Goal: Information Seeking & Learning: Check status

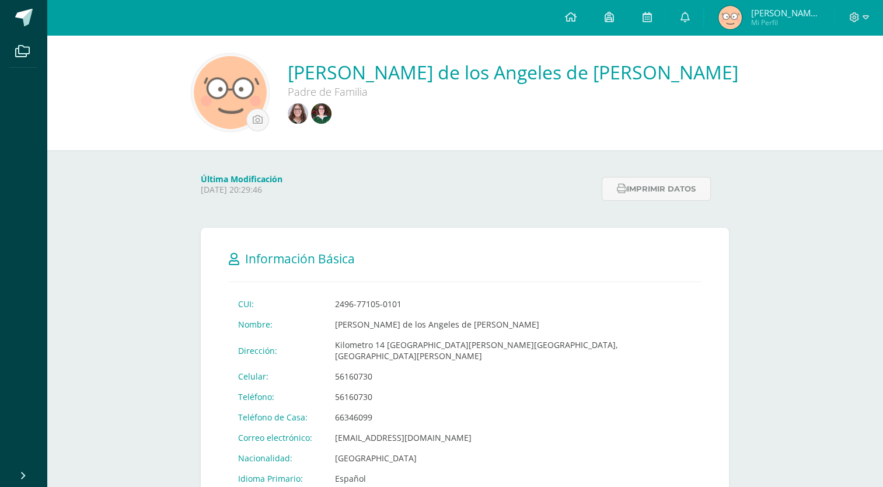
click at [308, 117] on img at bounding box center [298, 113] width 20 height 20
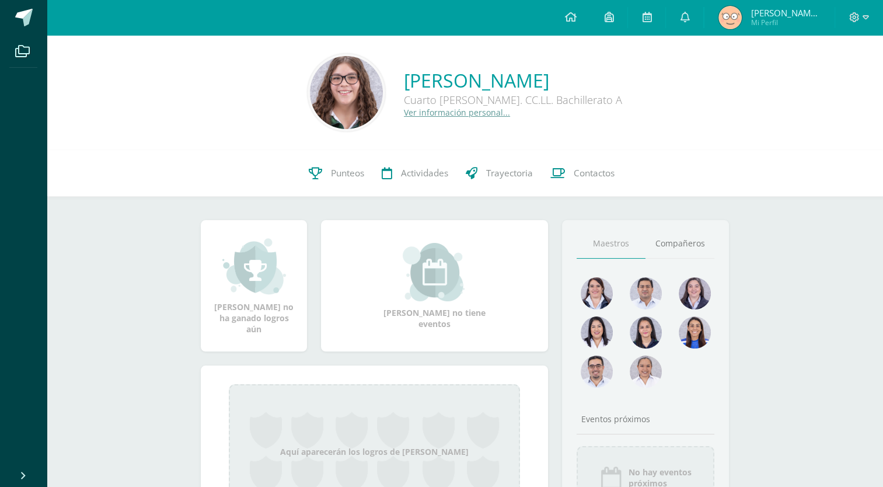
click at [381, 234] on div "[PERSON_NAME] no tiene eventos" at bounding box center [434, 285] width 236 height 131
click at [337, 154] on link "Punteos" at bounding box center [336, 173] width 73 height 47
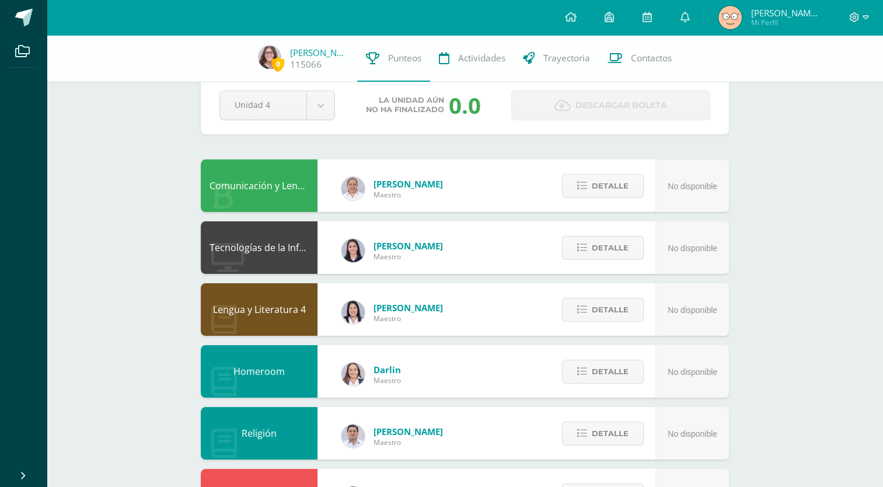
scroll to position [24, 0]
click at [321, 112] on body "Archivos Cerrar panel Configuración Cerrar sesión María de los Angeles Mi Perfi…" at bounding box center [441, 446] width 883 height 940
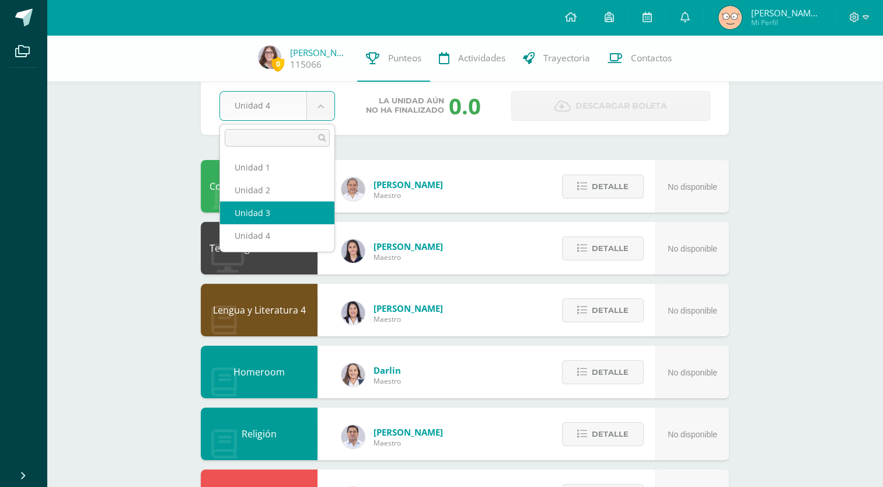
select select "Unidad 3"
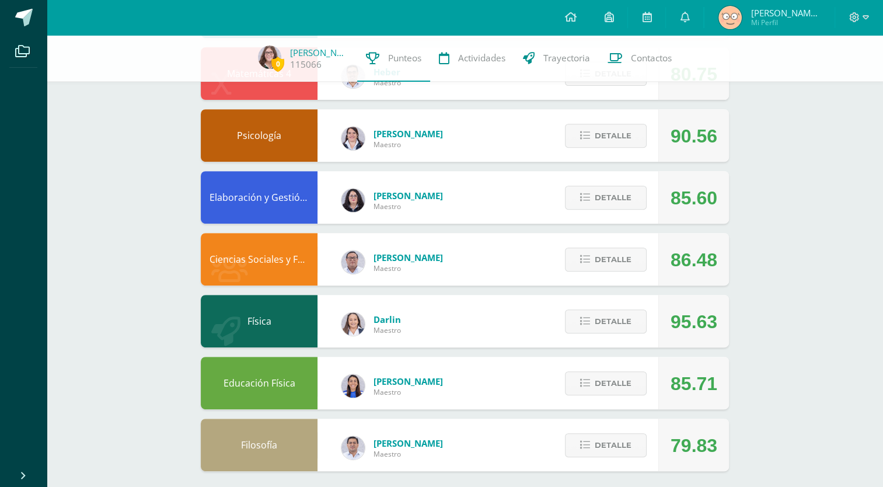
scroll to position [452, 0]
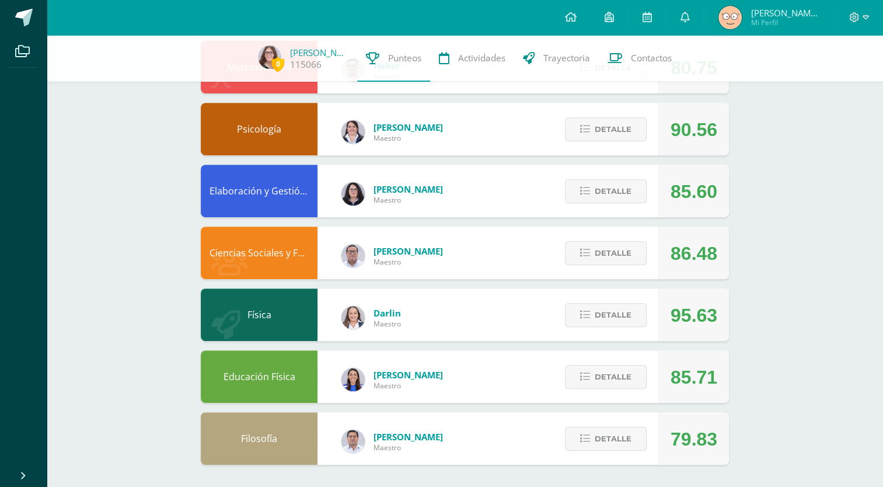
click at [859, 328] on div "0 [PERSON_NAME] 115066 Punteos Actividades Trayectoria Contactos Pendiente Unid…" at bounding box center [465, 35] width 836 height 905
click at [623, 327] on button "Detalle" at bounding box center [606, 315] width 82 height 24
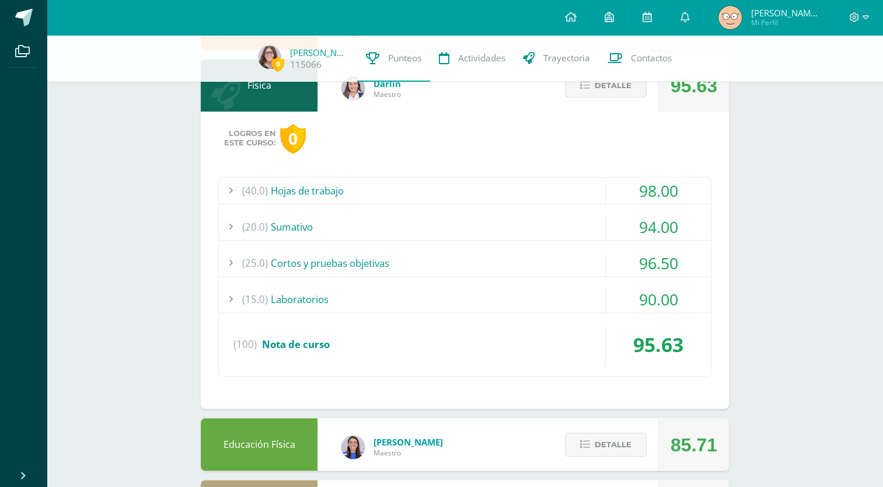
scroll to position [683, 0]
click at [581, 229] on div "(20.0) [GEOGRAPHIC_DATA]" at bounding box center [465, 225] width 492 height 26
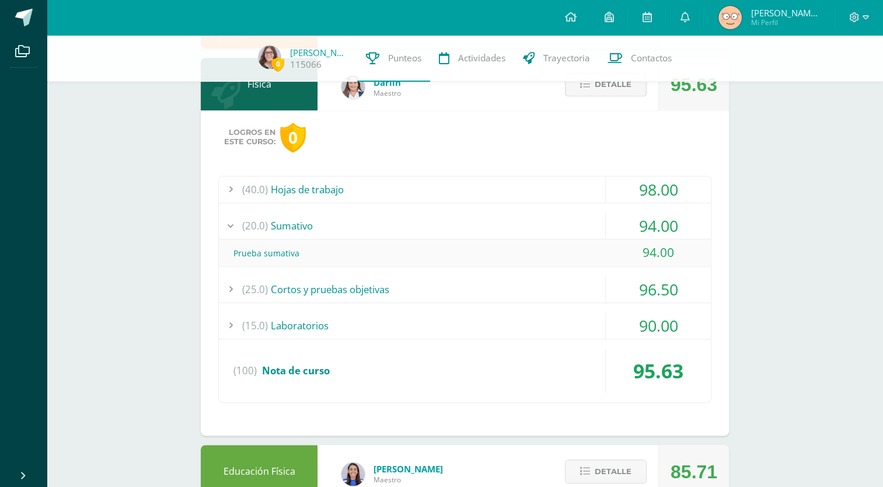
click at [600, 219] on div "(20.0) [GEOGRAPHIC_DATA]" at bounding box center [465, 225] width 492 height 26
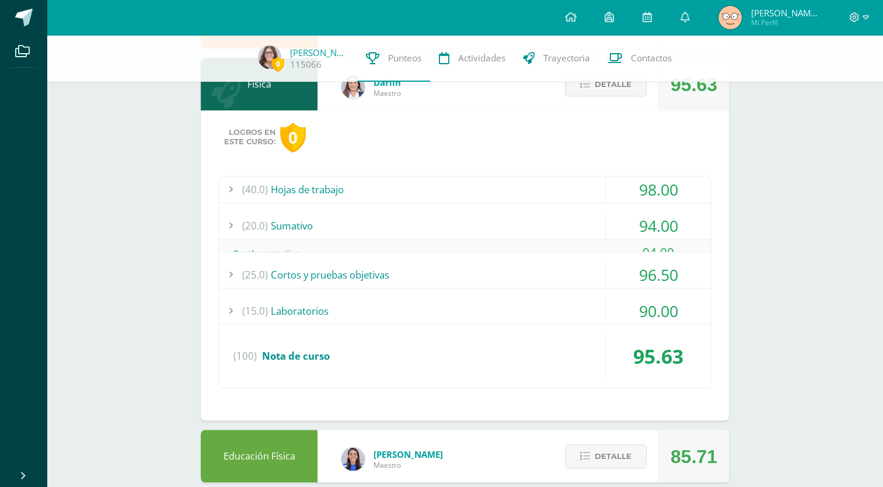
click at [605, 184] on div "98.00" at bounding box center [658, 189] width 106 height 26
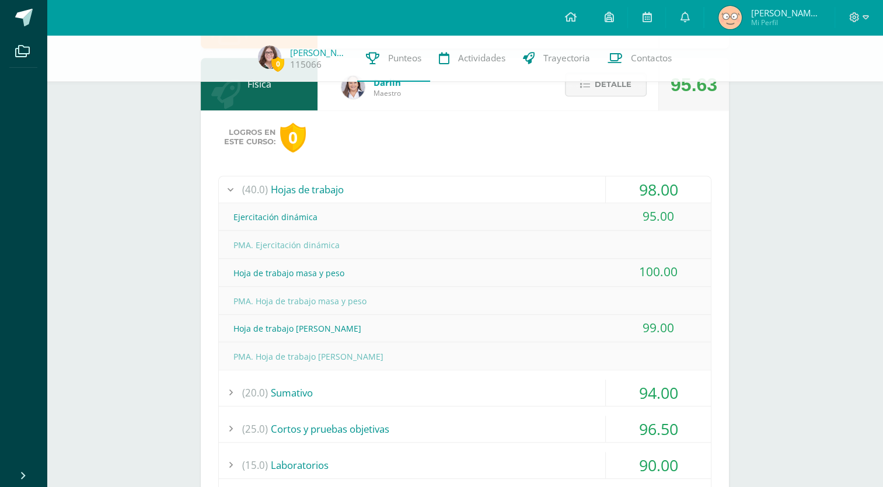
click at [586, 181] on div "(40.0) Hojas de trabajo" at bounding box center [465, 189] width 492 height 26
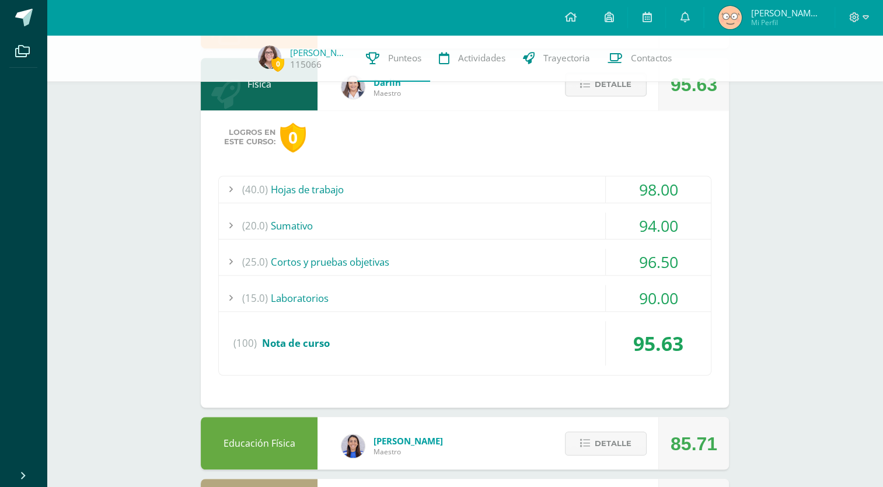
click at [587, 292] on div "(15.0) Laboratorios" at bounding box center [465, 298] width 492 height 26
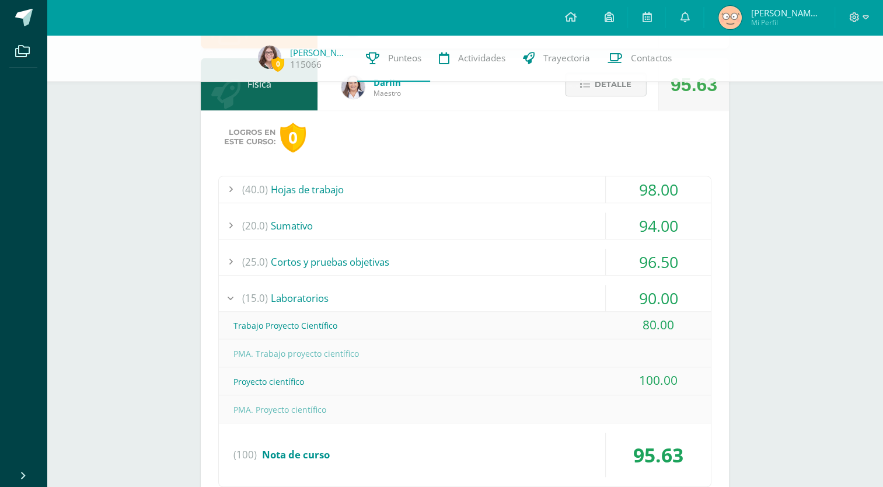
click at [596, 309] on div "(15.0) Laboratorios" at bounding box center [465, 298] width 492 height 26
click at [594, 266] on div "(25.0) Cortos y pruebas objetivas" at bounding box center [465, 262] width 492 height 26
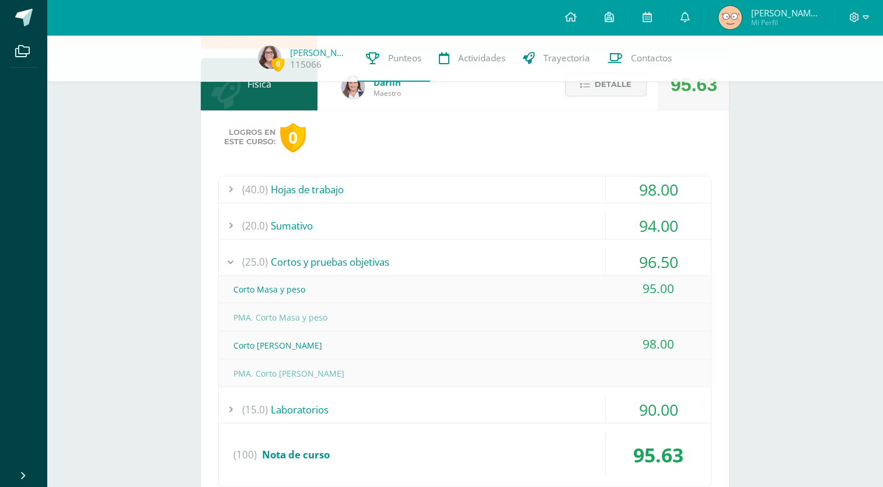
click at [594, 268] on div "(25.0) Cortos y pruebas objetivas" at bounding box center [465, 262] width 492 height 26
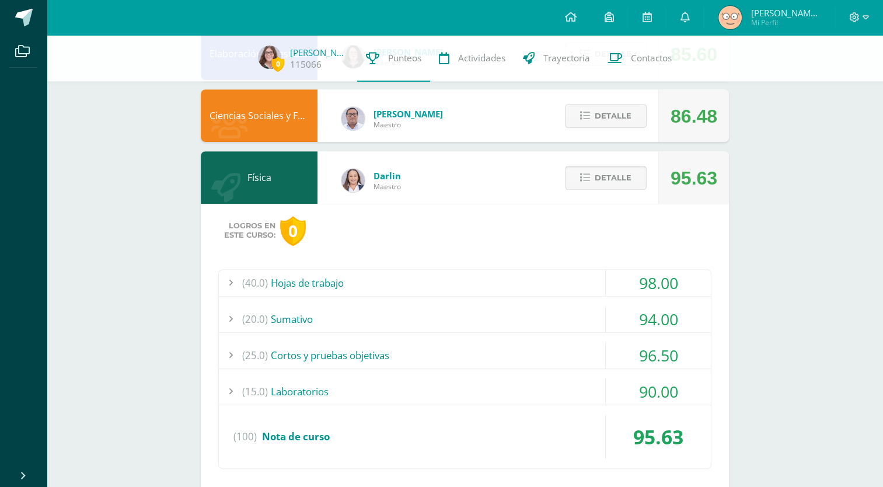
click at [619, 173] on span "Detalle" at bounding box center [613, 178] width 37 height 22
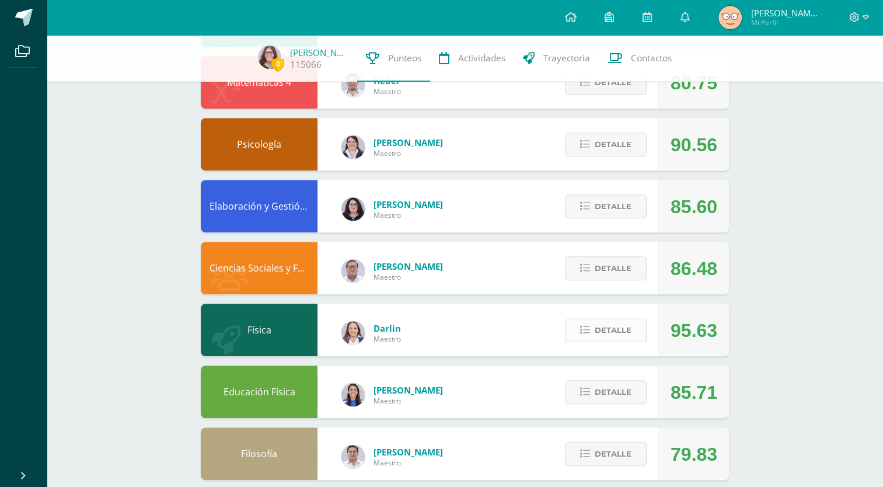
scroll to position [435, 0]
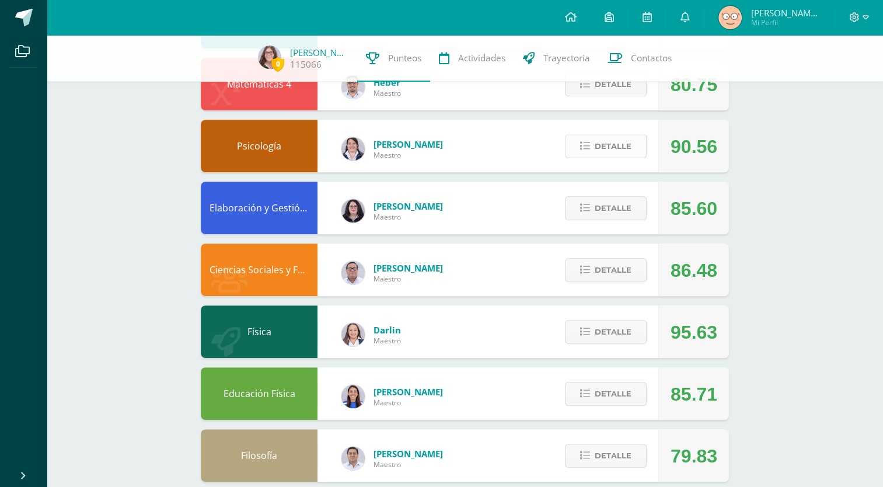
click at [607, 145] on span "Detalle" at bounding box center [613, 146] width 37 height 22
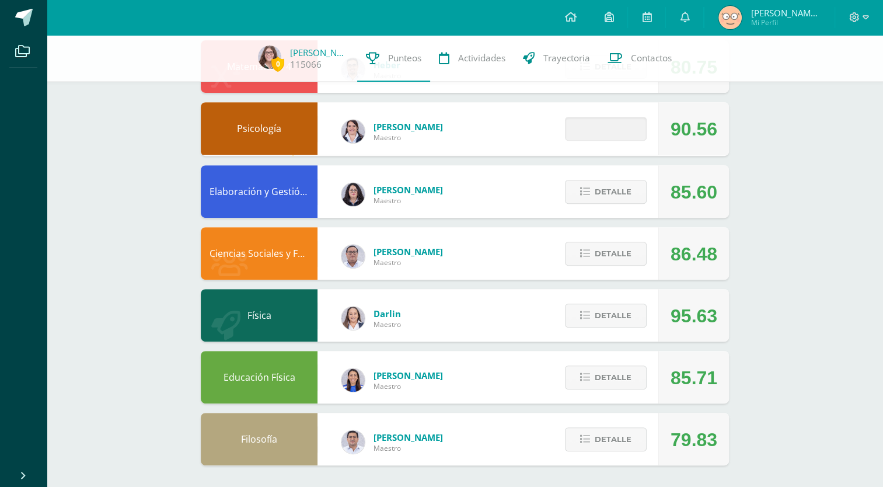
scroll to position [460, 0]
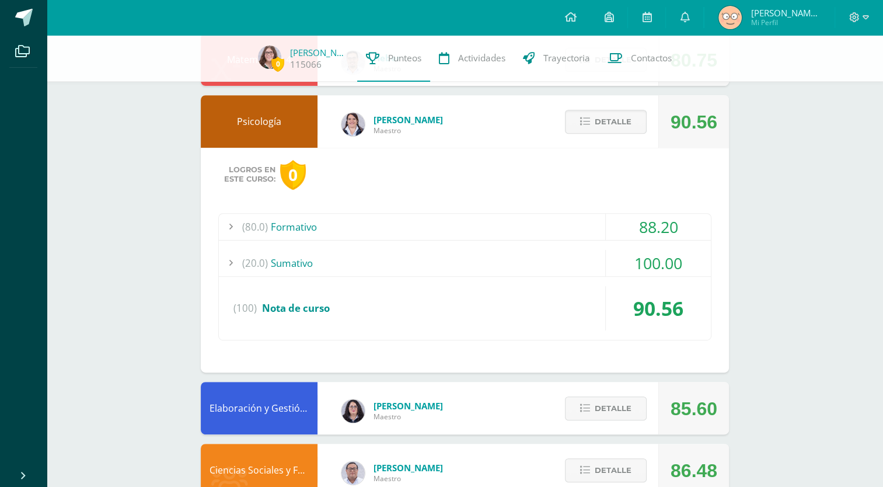
click at [552, 226] on div "(80.0) Formativo" at bounding box center [465, 227] width 492 height 26
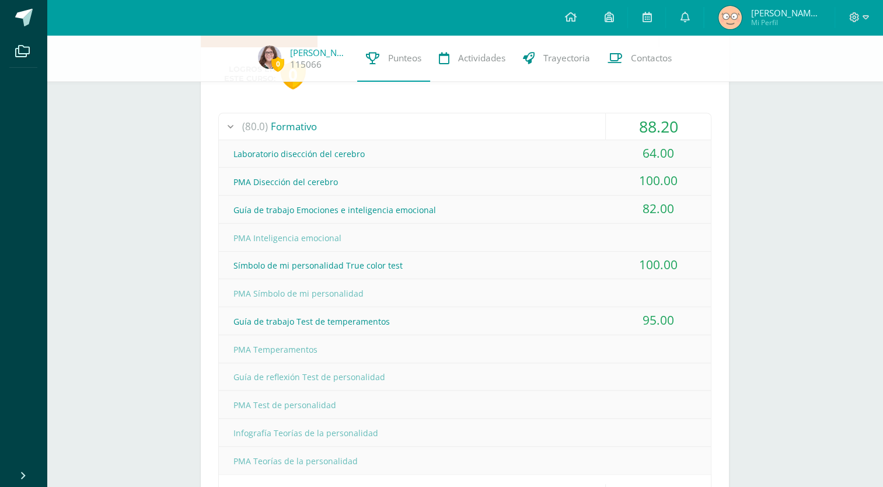
scroll to position [544, 0]
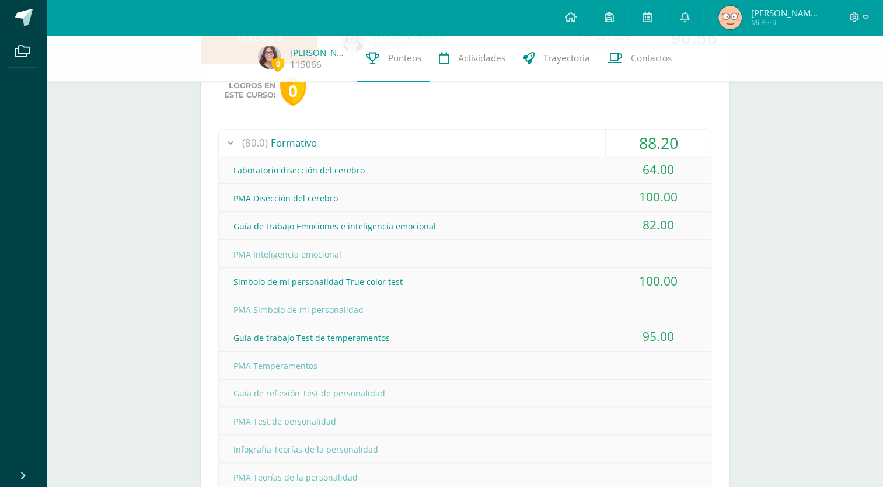
click at [584, 145] on div "(80.0) Formativo" at bounding box center [465, 143] width 492 height 26
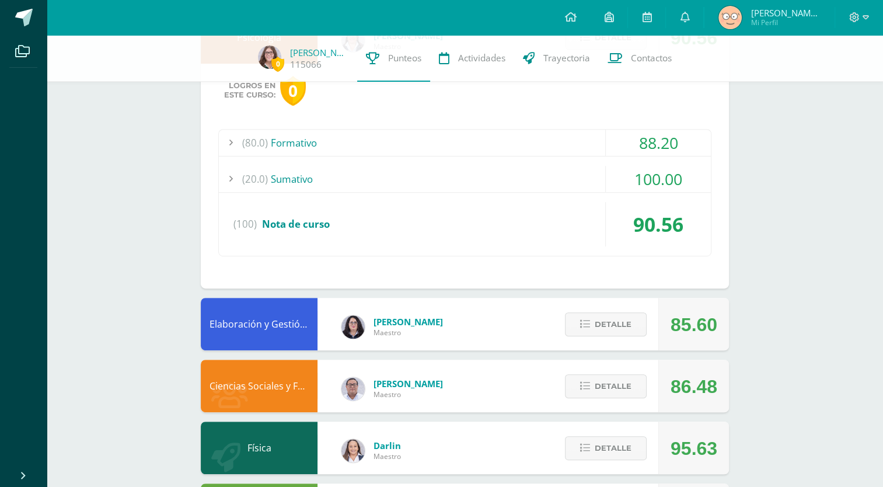
click at [604, 220] on div "(100) Nota de curso" at bounding box center [465, 224] width 492 height 44
click at [586, 175] on div "(20.0) [GEOGRAPHIC_DATA]" at bounding box center [465, 179] width 492 height 26
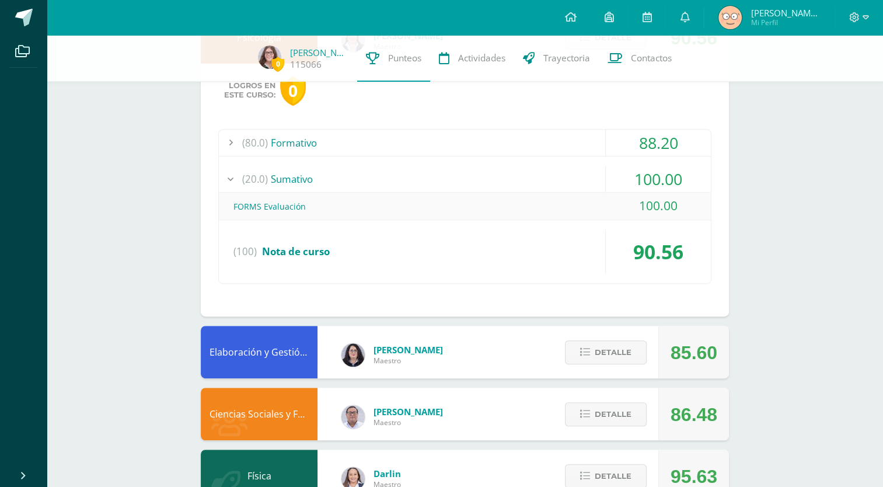
click at [602, 173] on div "(20.0) [GEOGRAPHIC_DATA]" at bounding box center [465, 179] width 492 height 26
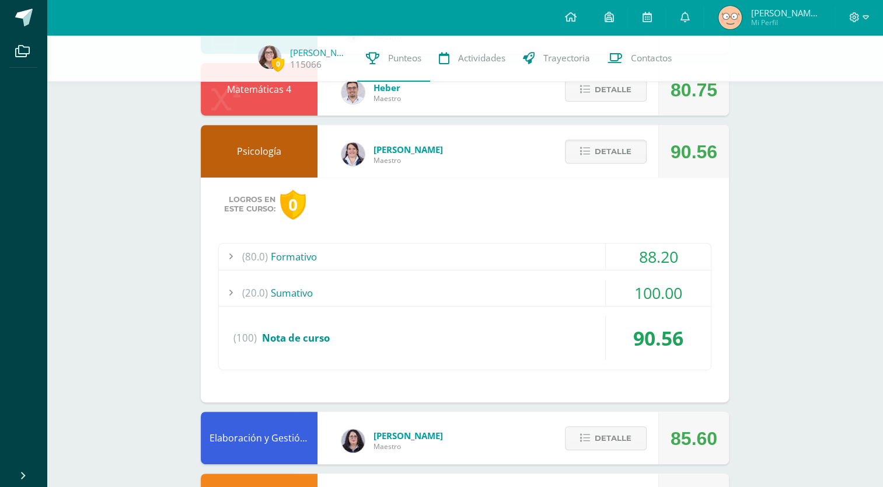
scroll to position [426, 0]
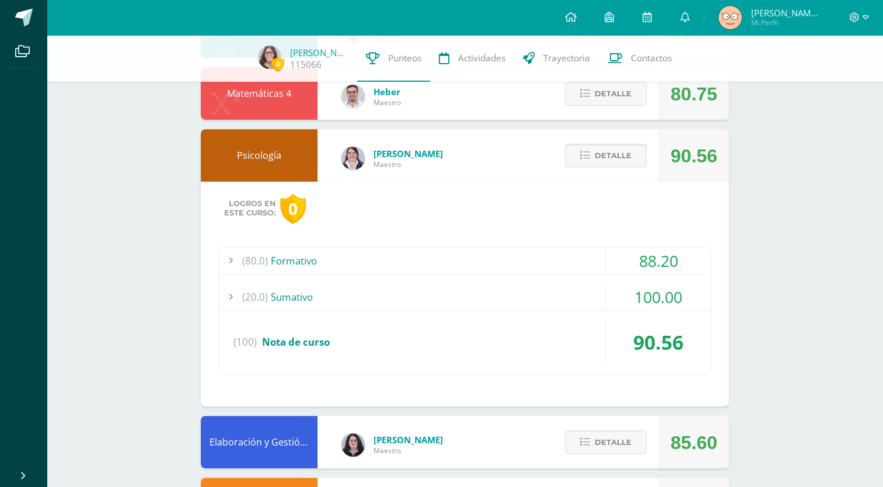
click at [619, 155] on span "Detalle" at bounding box center [613, 156] width 37 height 22
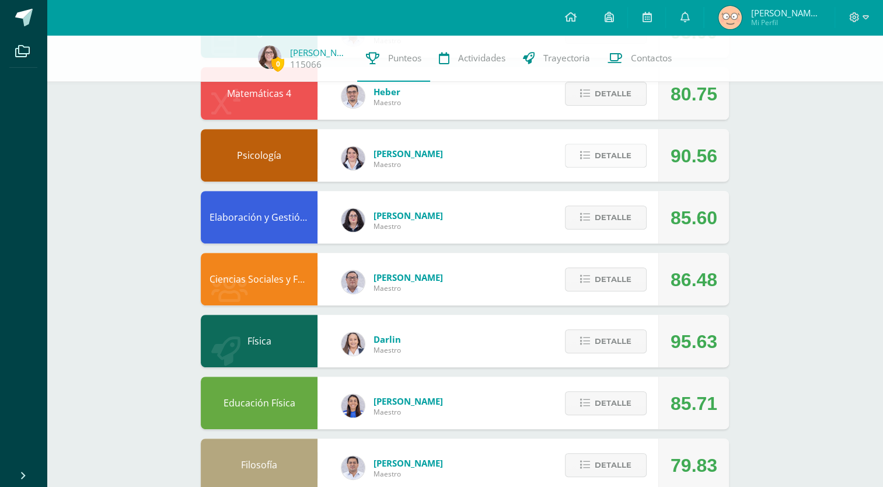
scroll to position [453, 0]
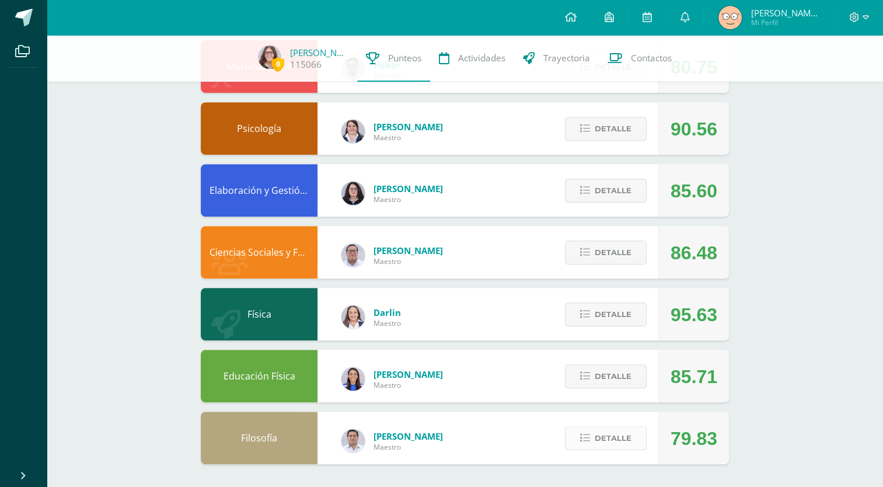
click at [629, 442] on span "Detalle" at bounding box center [613, 438] width 37 height 22
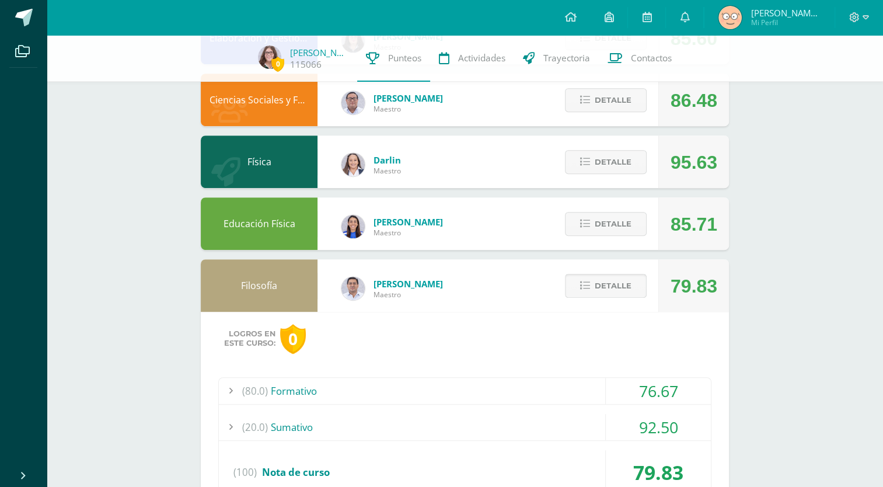
scroll to position [609, 0]
